Goal: Task Accomplishment & Management: Use online tool/utility

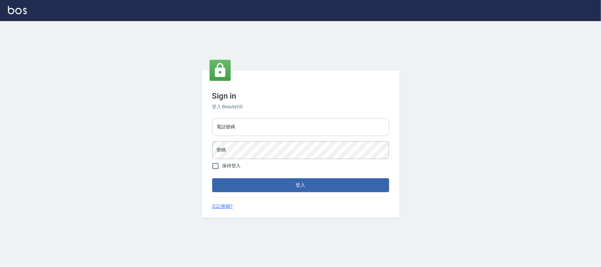
click at [251, 128] on input "電話號碼" at bounding box center [300, 127] width 177 height 18
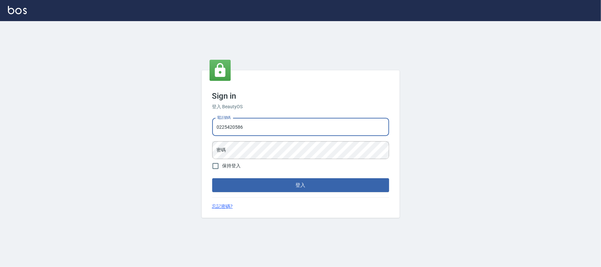
type input "0225420586"
click at [212, 178] on button "登入" at bounding box center [300, 185] width 177 height 14
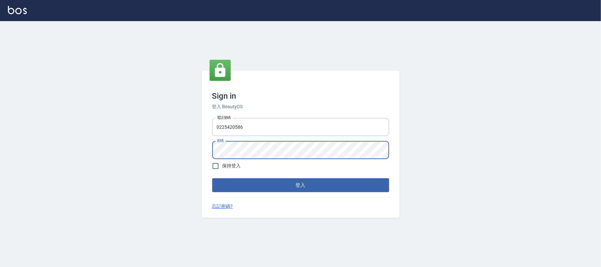
click at [212, 178] on button "登入" at bounding box center [300, 185] width 177 height 14
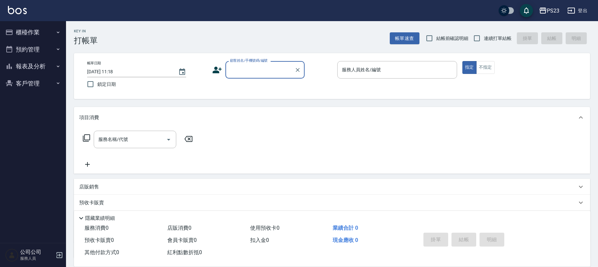
click at [51, 28] on button "櫃檯作業" at bounding box center [33, 32] width 61 height 17
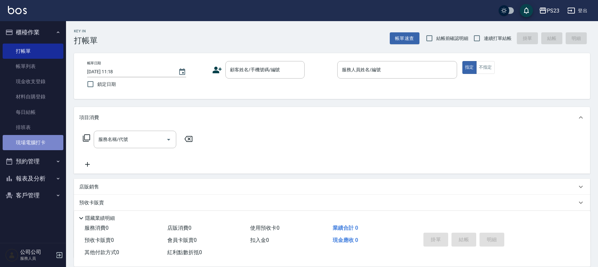
click at [34, 142] on link "現場電腦打卡" at bounding box center [33, 142] width 61 height 15
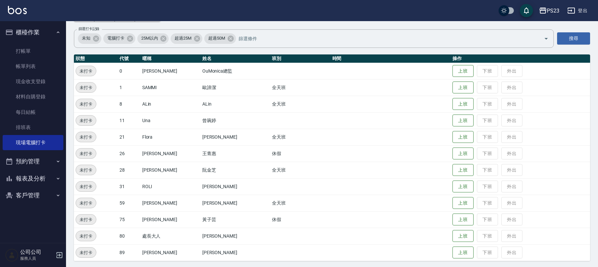
scroll to position [46, 0]
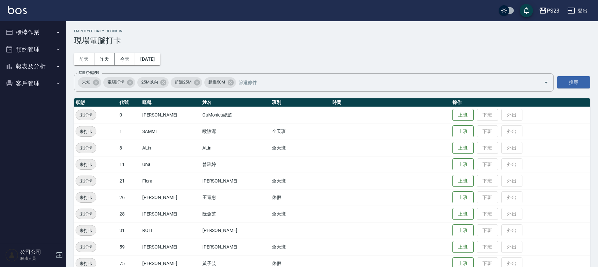
scroll to position [46, 0]
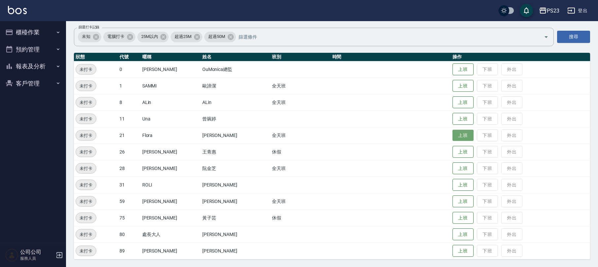
click at [455, 133] on button "上班" at bounding box center [462, 136] width 21 height 12
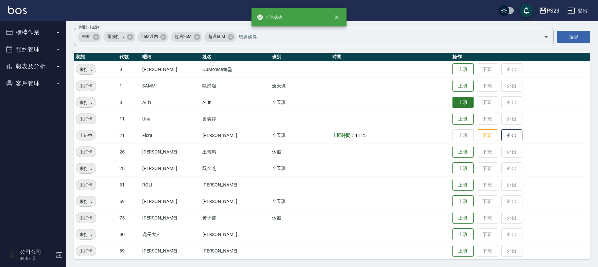
click at [453, 106] on button "上班" at bounding box center [462, 103] width 21 height 12
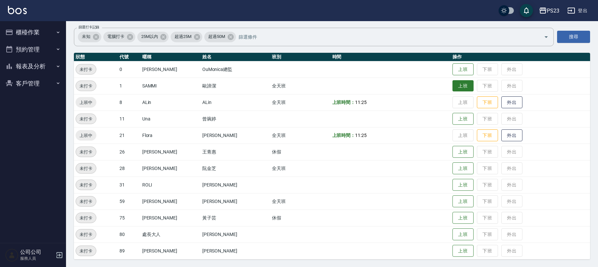
click at [458, 80] on button "上班" at bounding box center [462, 86] width 21 height 12
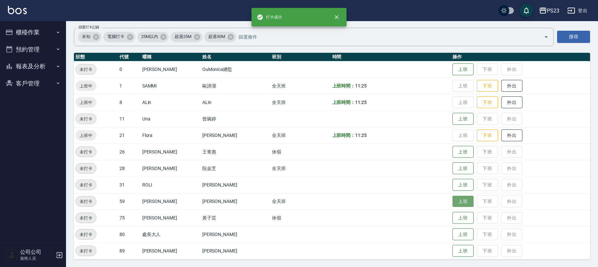
click at [458, 201] on button "上班" at bounding box center [462, 202] width 21 height 12
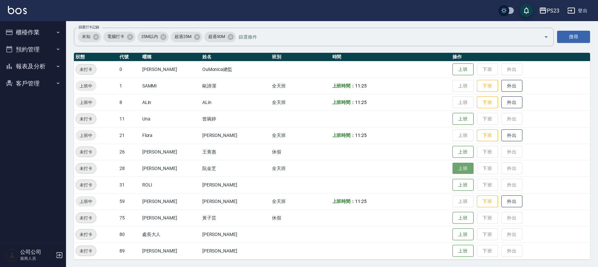
click at [455, 168] on button "上班" at bounding box center [462, 169] width 21 height 12
